Goal: Task Accomplishment & Management: Manage account settings

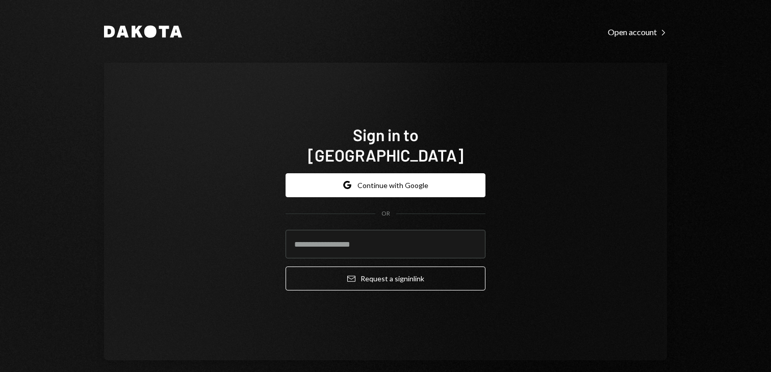
click at [442, 195] on form "Google Continue with Google OR Email Request a sign in link" at bounding box center [386, 232] width 200 height 118
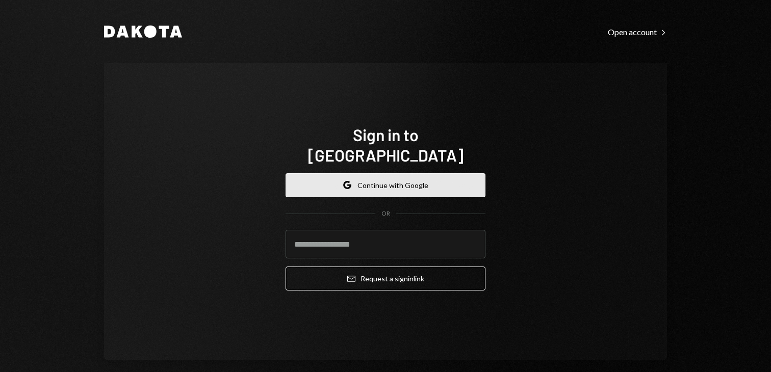
click at [440, 178] on button "Google Continue with Google" at bounding box center [386, 185] width 200 height 24
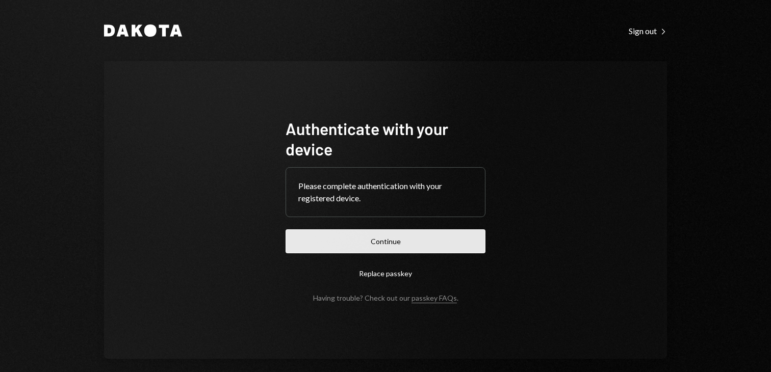
click at [409, 245] on button "Continue" at bounding box center [386, 241] width 200 height 24
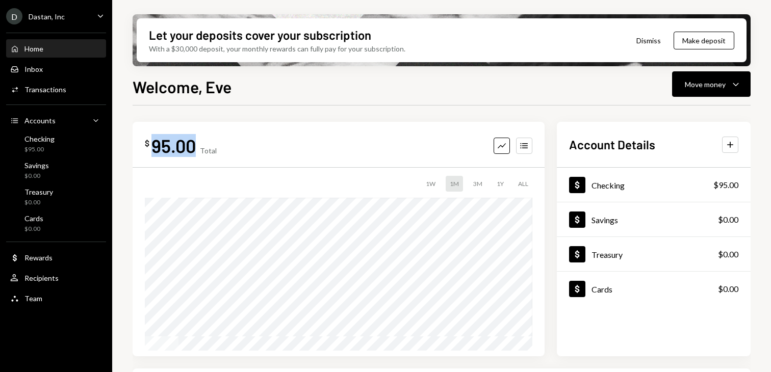
drag, startPoint x: 152, startPoint y: 142, endPoint x: 194, endPoint y: 144, distance: 41.8
click at [194, 144] on div "95.00" at bounding box center [173, 145] width 44 height 23
copy div "95.00"
click at [31, 141] on div "Checking" at bounding box center [39, 139] width 30 height 9
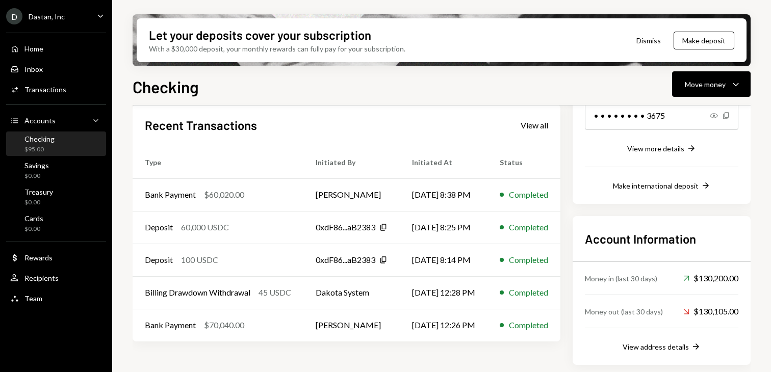
scroll to position [181, 0]
click at [269, 324] on div "Bank Payment $70,040.00" at bounding box center [218, 325] width 146 height 12
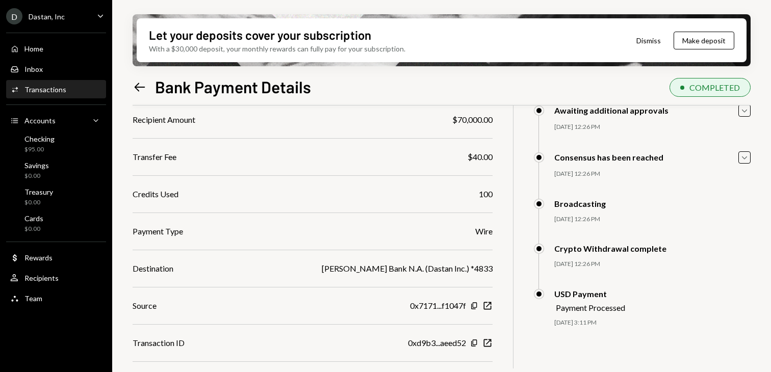
scroll to position [111, 0]
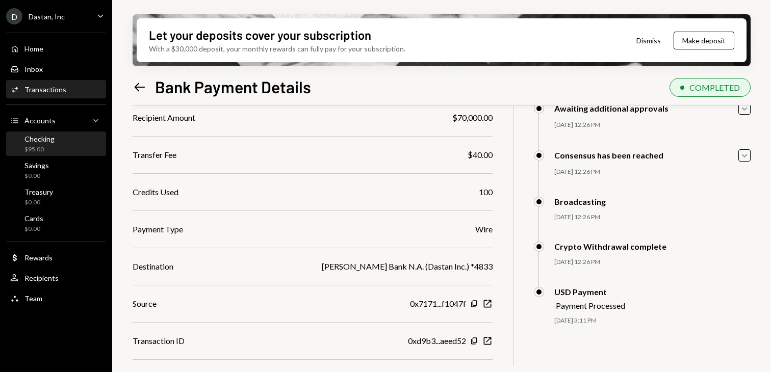
click at [45, 145] on div "$95.00" at bounding box center [39, 149] width 30 height 9
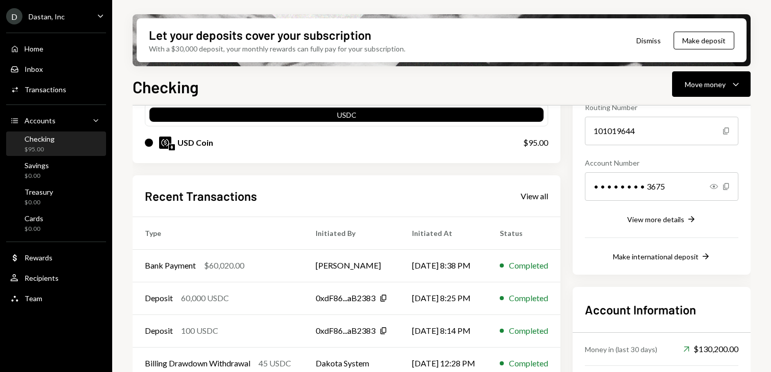
scroll to position [120, 0]
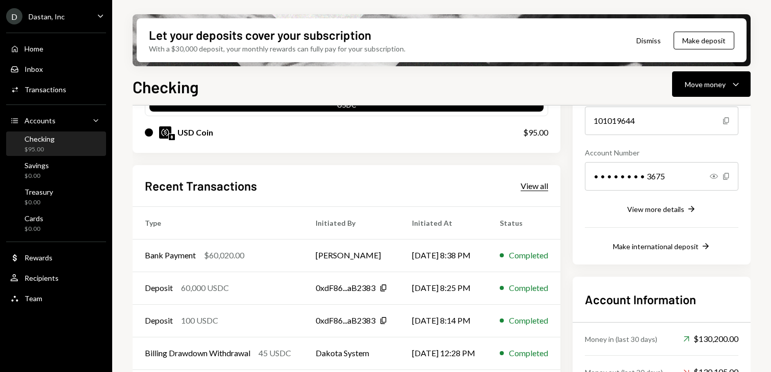
click at [547, 181] on div "View all" at bounding box center [535, 186] width 28 height 10
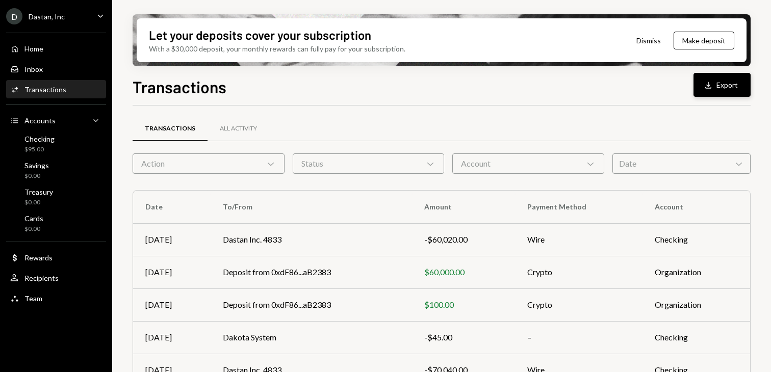
click at [713, 91] on button "Download Export" at bounding box center [722, 85] width 57 height 24
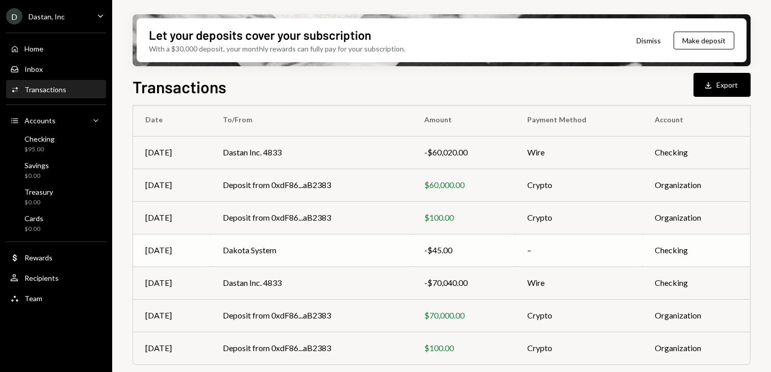
scroll to position [89, 0]
